Goal: Obtain resource: Download file/media

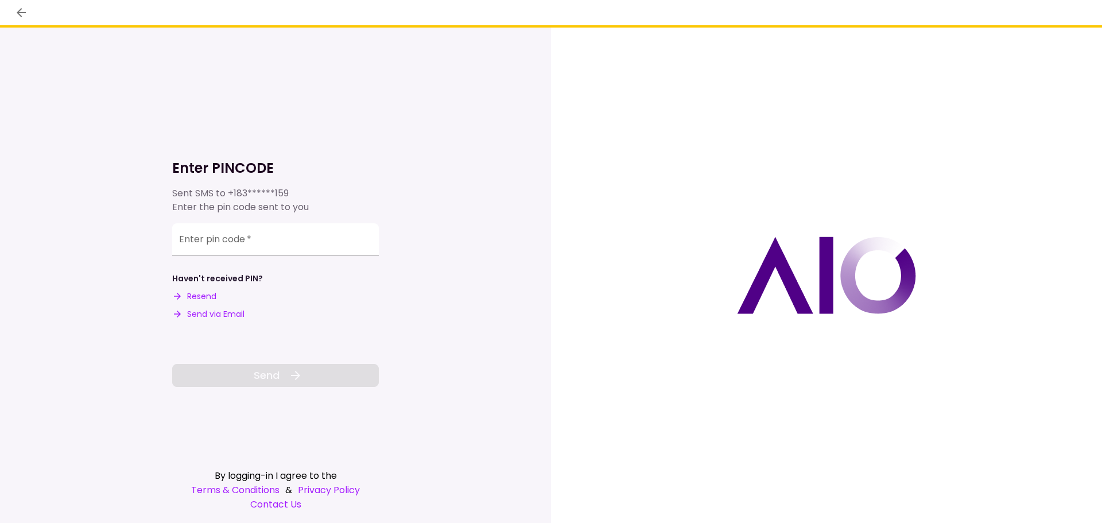
click at [204, 297] on button "Resend" at bounding box center [194, 296] width 44 height 12
click at [275, 243] on input "Enter pin code   *" at bounding box center [275, 239] width 207 height 32
type input "******"
click at [304, 374] on button "Send" at bounding box center [275, 375] width 207 height 23
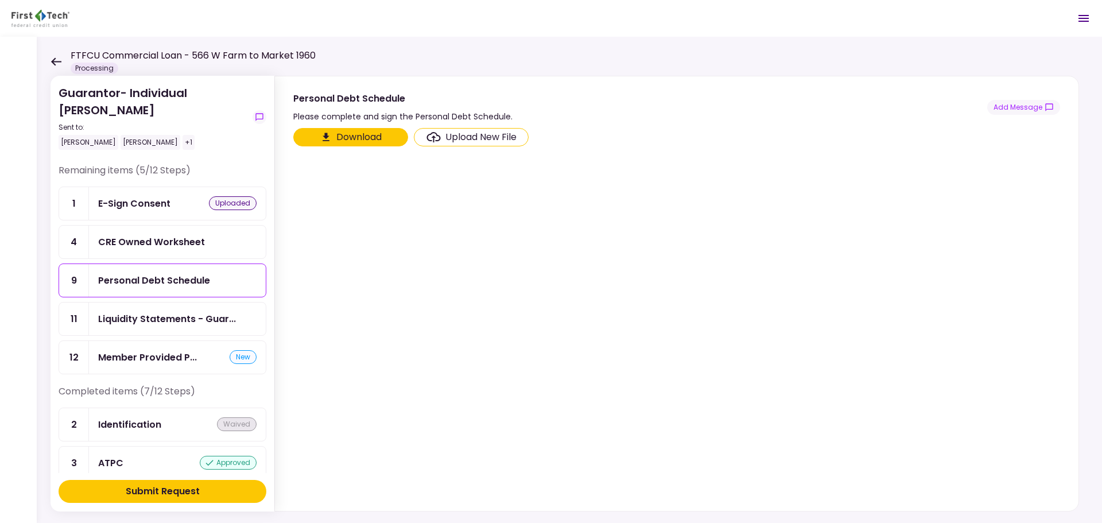
click at [198, 246] on div "CRE Owned Worksheet" at bounding box center [151, 242] width 107 height 14
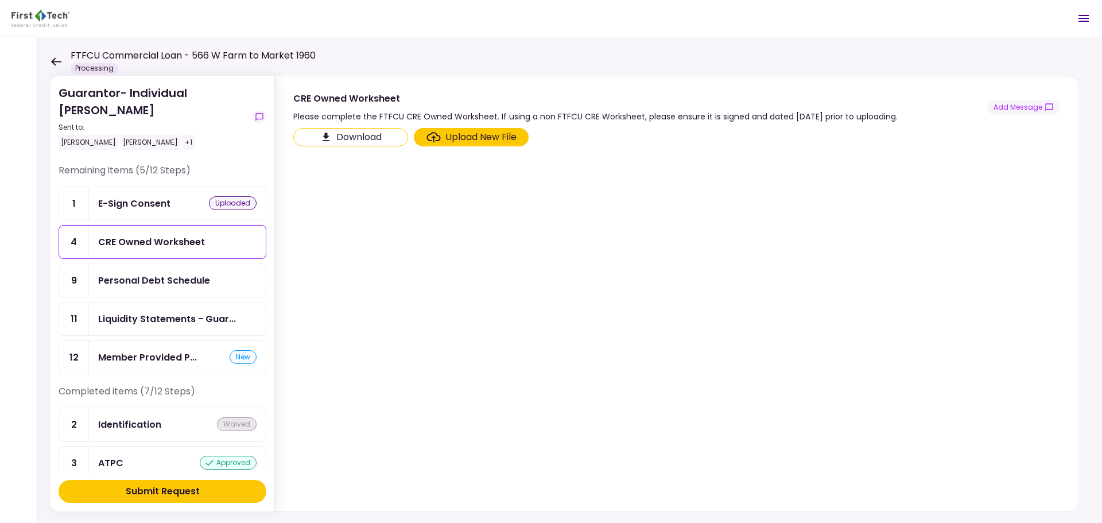
click at [338, 139] on button "Download" at bounding box center [350, 137] width 115 height 18
click at [185, 285] on div "Personal Debt Schedule" at bounding box center [154, 280] width 112 height 14
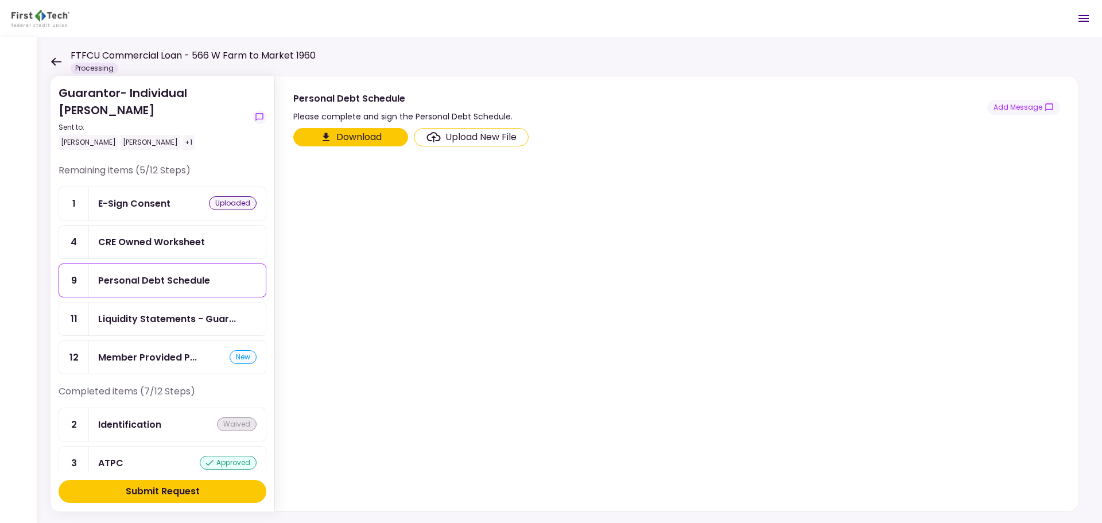
click at [350, 136] on button "Download" at bounding box center [350, 137] width 115 height 18
click at [469, 138] on div "Upload New File" at bounding box center [480, 137] width 71 height 14
click at [0, 0] on input "Upload New File" at bounding box center [0, 0] width 0 height 0
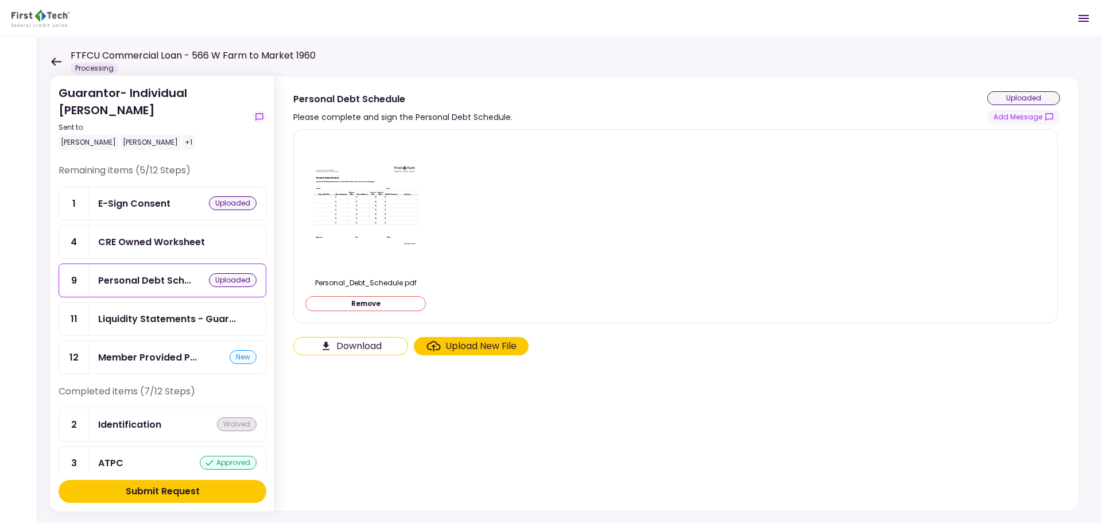
click at [201, 360] on div "Member Provided P... new" at bounding box center [177, 357] width 158 height 14
